Goal: Task Accomplishment & Management: Use online tool/utility

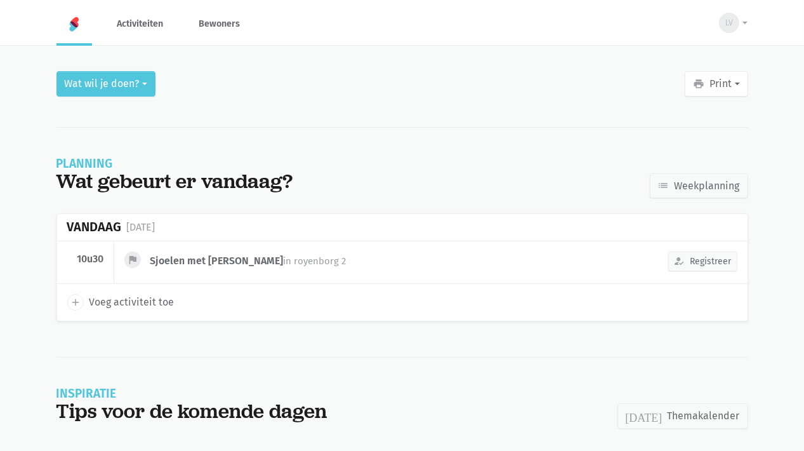
scroll to position [1, 0]
click at [528, 159] on div "Planning Wat gebeurt er vandaag? list Weekplanning" at bounding box center [402, 162] width 692 height 72
click at [96, 82] on button "Wat wil je doen?" at bounding box center [105, 83] width 99 height 25
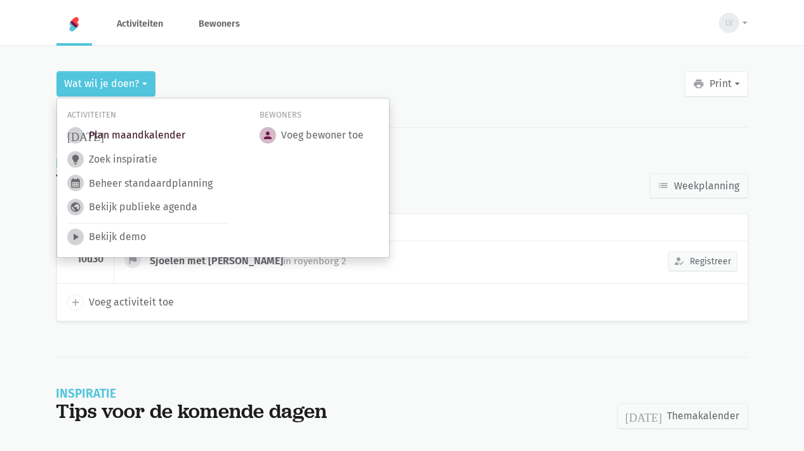
click at [153, 137] on link "[DATE] Plan maandkalender" at bounding box center [126, 135] width 118 height 17
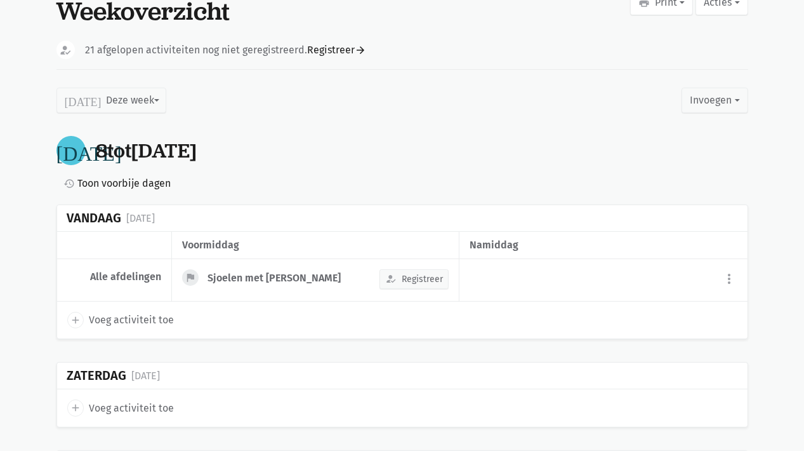
scroll to position [63, 0]
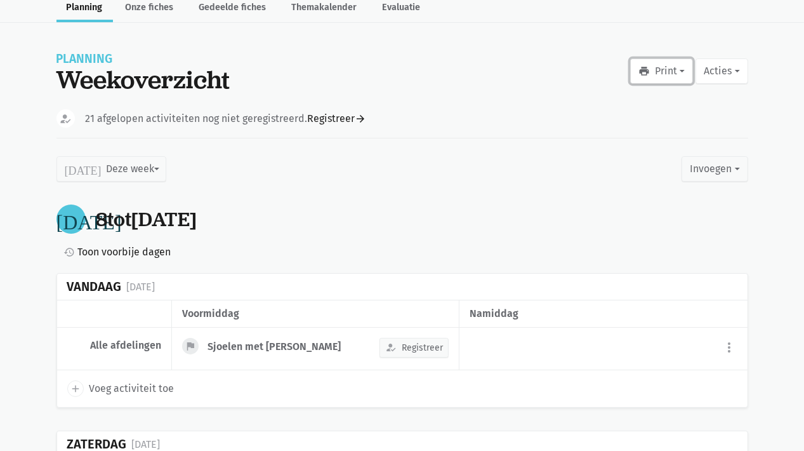
click at [672, 77] on button "print Print" at bounding box center [661, 70] width 63 height 25
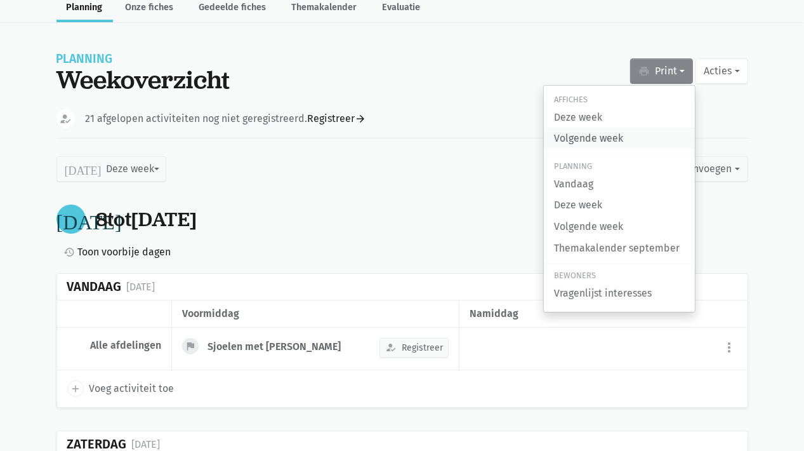
click at [595, 138] on link "Volgende week" at bounding box center [619, 139] width 151 height 22
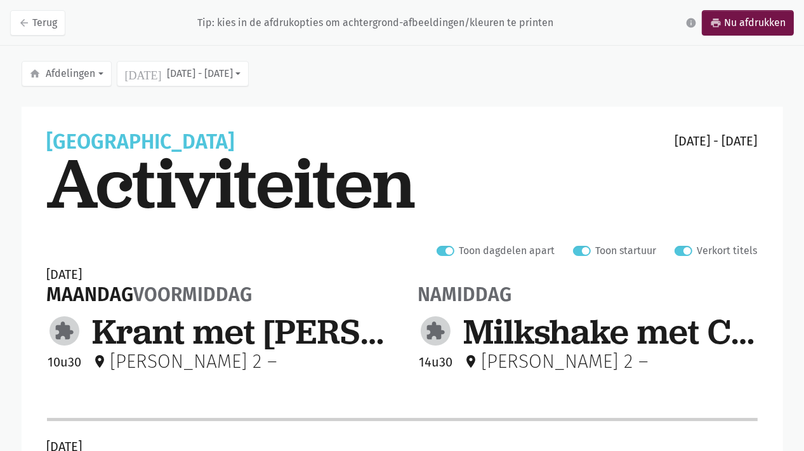
click at [698, 251] on label "Verkort titels" at bounding box center [728, 250] width 60 height 17
click at [683, 251] on input "Verkort titels" at bounding box center [680, 248] width 10 height 13
checkbox input "false"
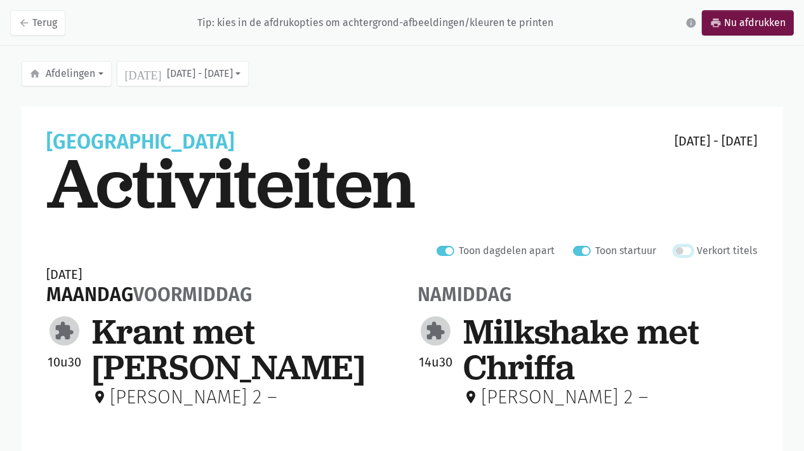
scroll to position [190, 0]
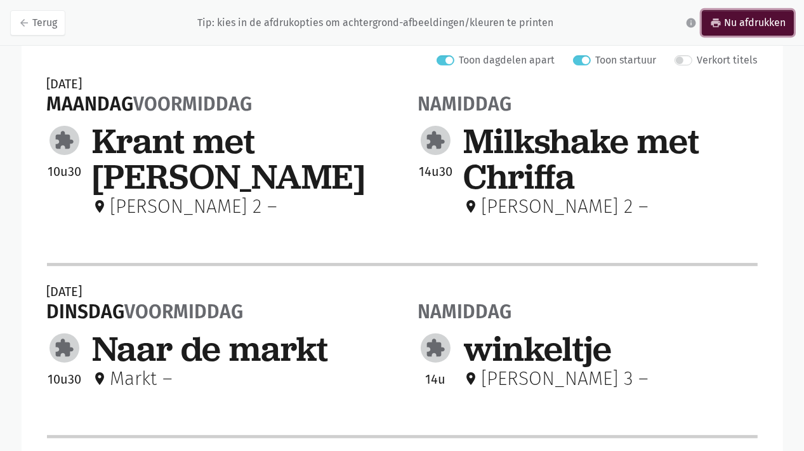
click at [744, 24] on link "print Nu afdrukken" at bounding box center [748, 22] width 92 height 25
click at [744, 29] on link "print Nu afdrukken" at bounding box center [748, 22] width 92 height 25
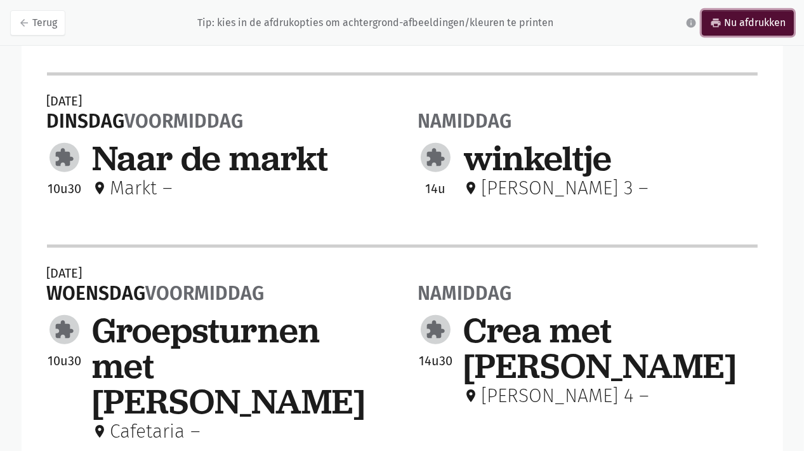
scroll to position [63, 0]
